Goal: Navigation & Orientation: Go to known website

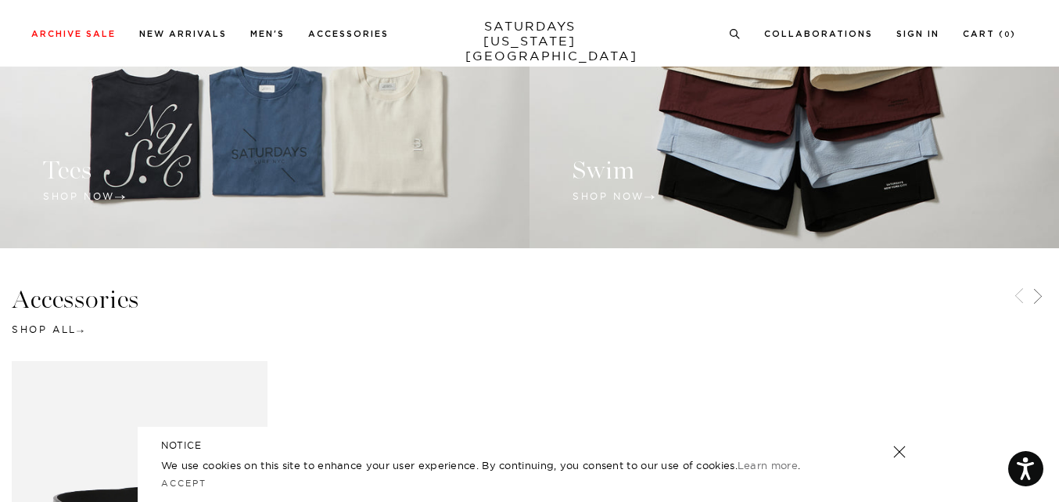
scroll to position [1537, 0]
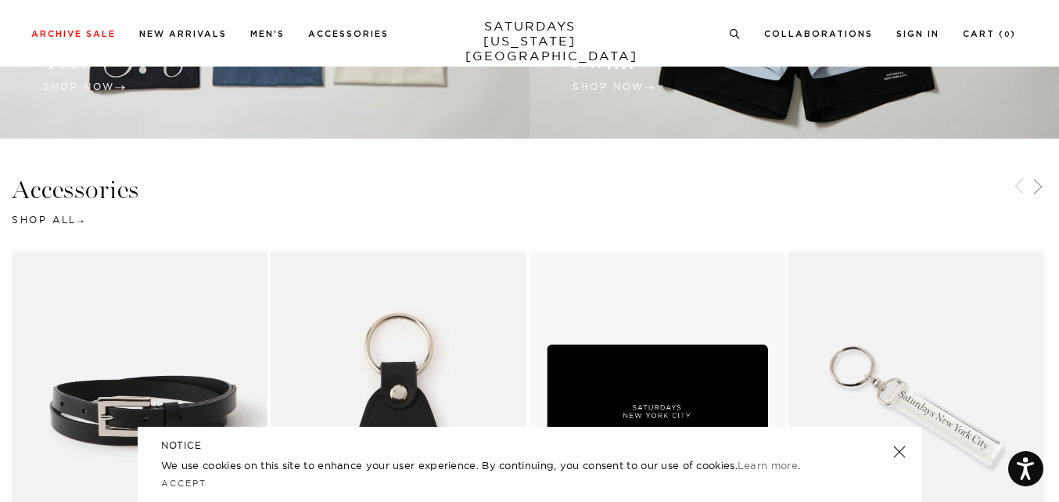
click at [1059, 287] on html "Press Alt+1 for screen-reader mode, Alt+0 to cancel Accessibility Screen-Reader…" at bounding box center [529, 157] width 1059 height 3388
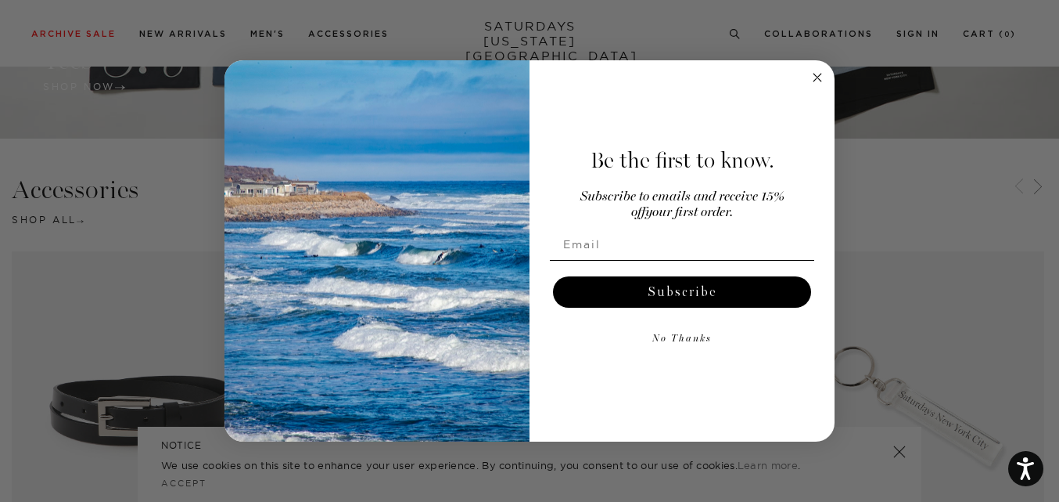
scroll to position [1971, 0]
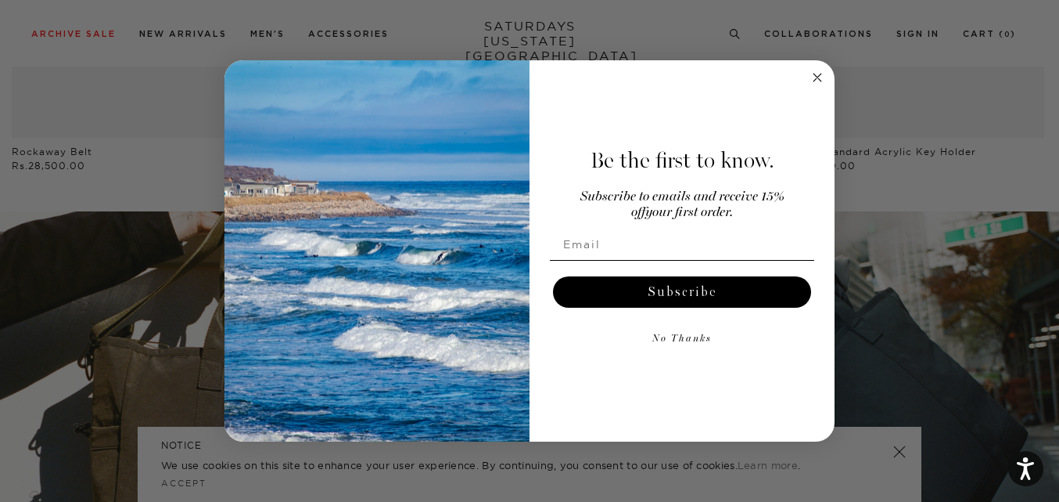
click at [817, 77] on icon "Close dialog" at bounding box center [818, 78] width 8 height 8
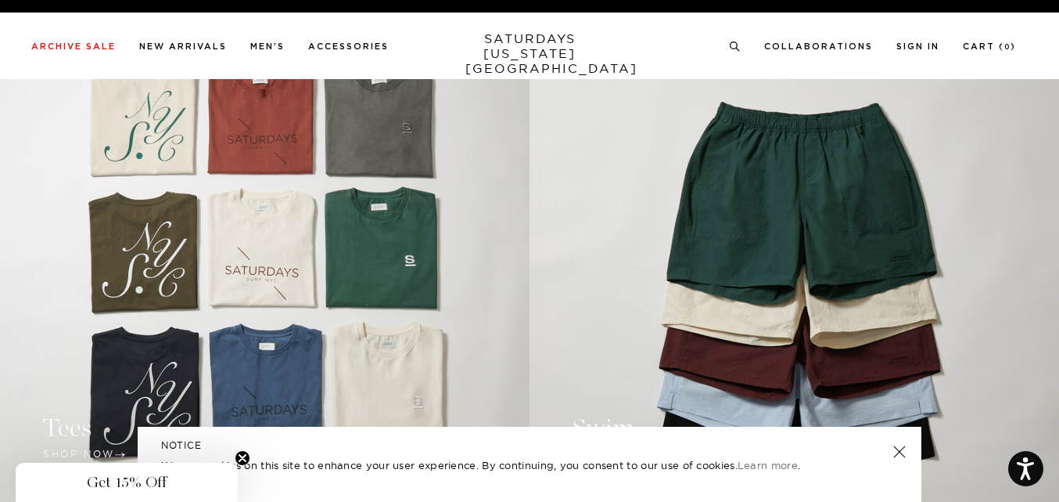
scroll to position [0, 0]
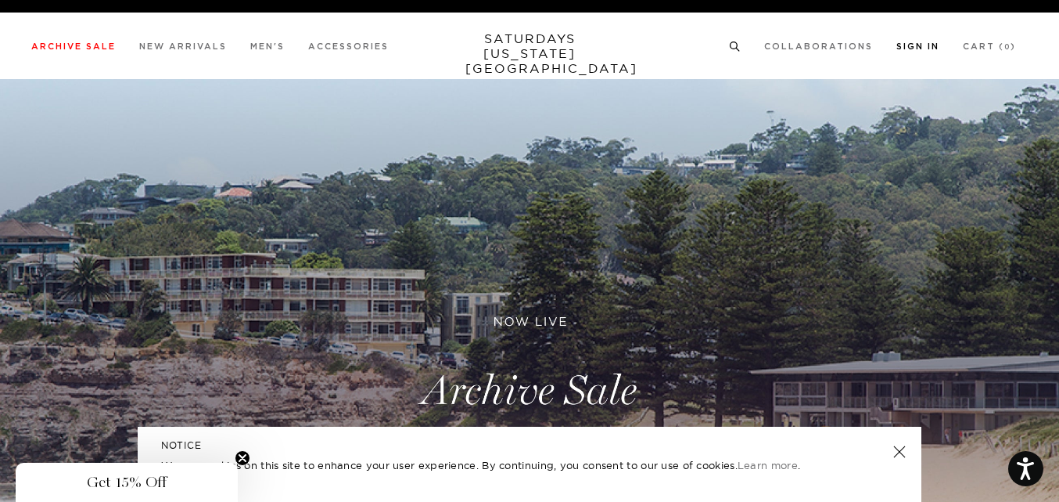
click at [922, 51] on link "Sign In" at bounding box center [918, 46] width 43 height 9
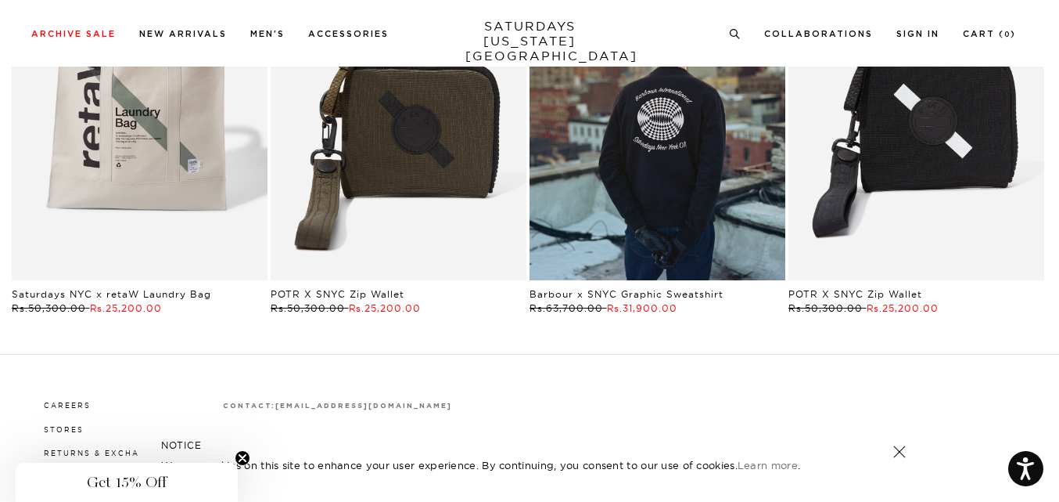
scroll to position [2874, 0]
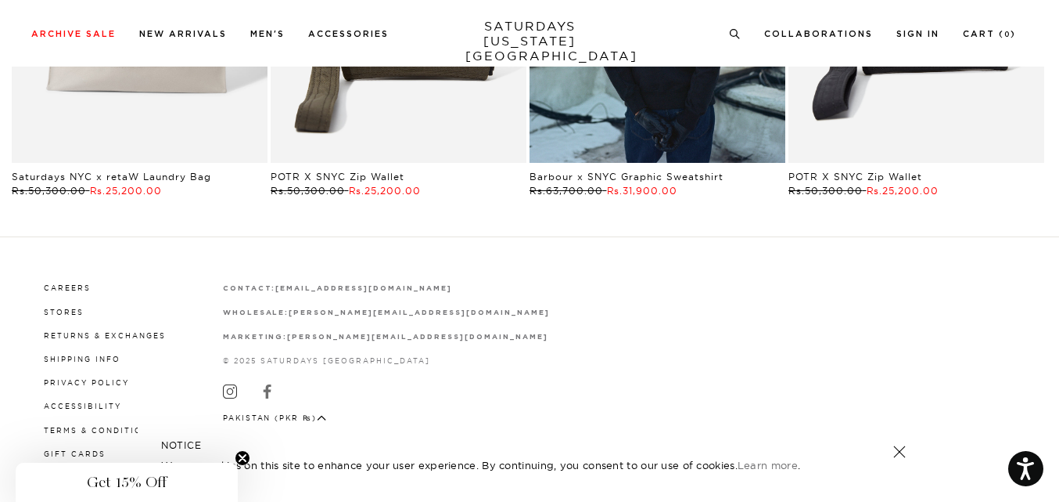
click at [261, 393] on icon at bounding box center [268, 391] width 14 height 14
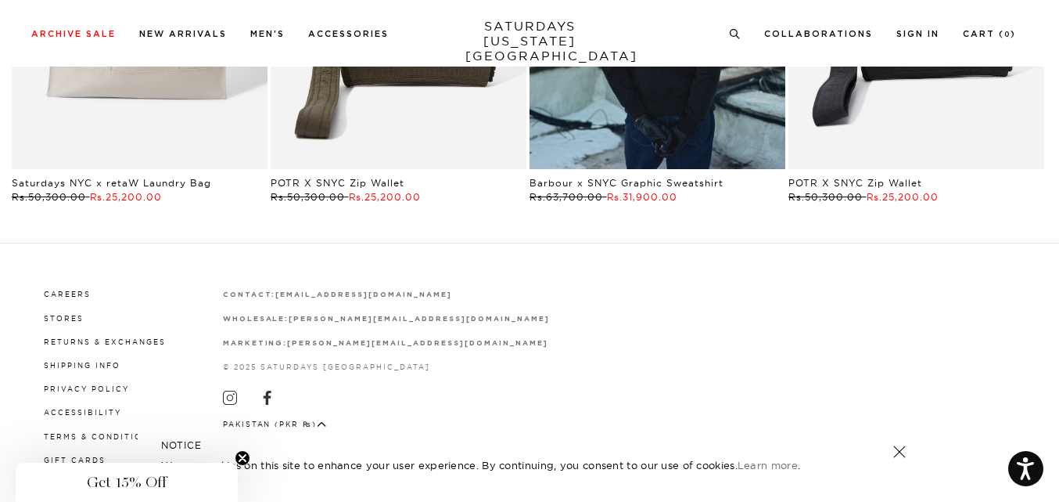
scroll to position [2886, 0]
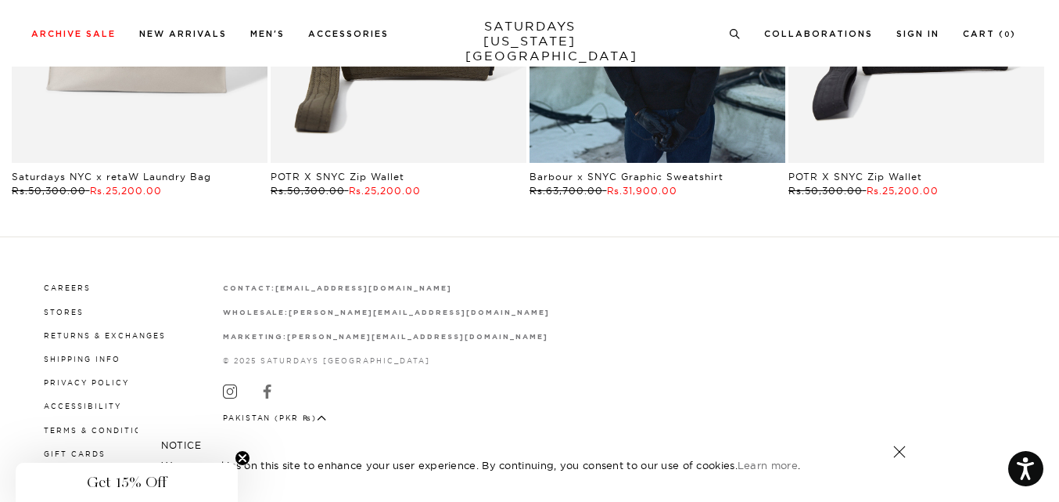
click at [264, 384] on icon at bounding box center [267, 391] width 8 height 14
